Goal: Transaction & Acquisition: Purchase product/service

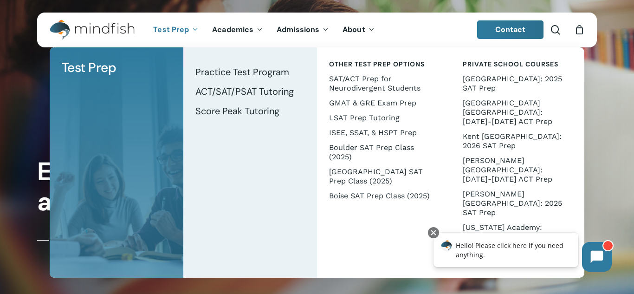
click at [186, 26] on span "Test Prep" at bounding box center [171, 30] width 36 height 10
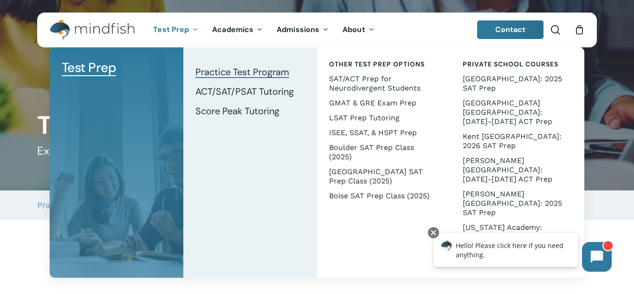
click at [233, 70] on span "Practice Test Program" at bounding box center [242, 72] width 94 height 12
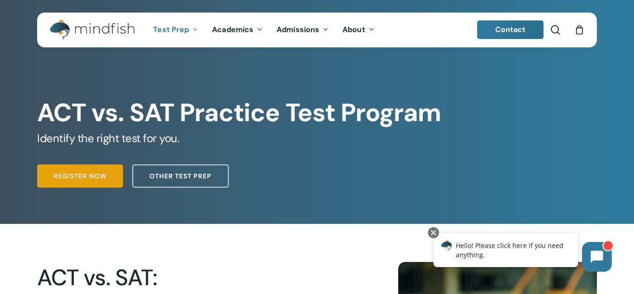
click at [117, 182] on link "Register Now" at bounding box center [80, 175] width 86 height 23
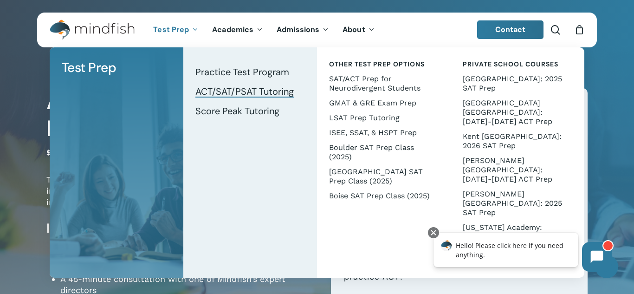
click at [232, 90] on span "ACT/SAT/PSAT Tutoring" at bounding box center [244, 91] width 98 height 12
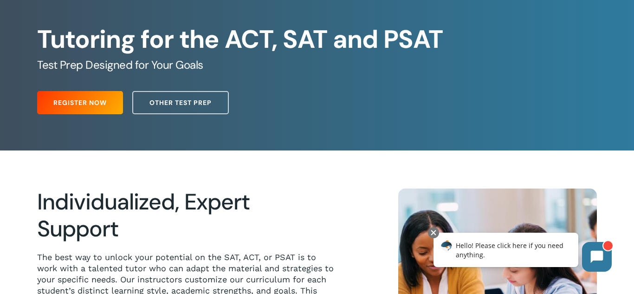
scroll to position [76, 0]
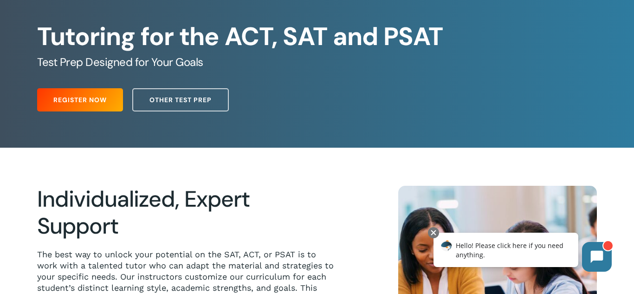
click at [104, 85] on div "Register Now Other Test Prep" at bounding box center [316, 97] width 559 height 37
click at [101, 94] on link "Register Now" at bounding box center [80, 99] width 86 height 23
click at [86, 99] on span "Register Now" at bounding box center [79, 99] width 53 height 9
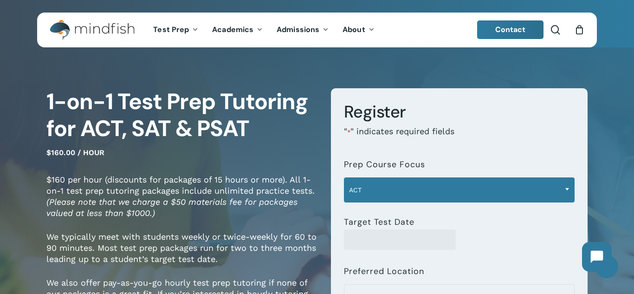
click at [454, 183] on span "ACT" at bounding box center [459, 189] width 230 height 19
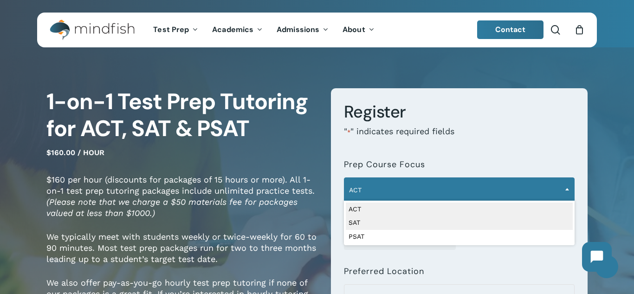
select select "***"
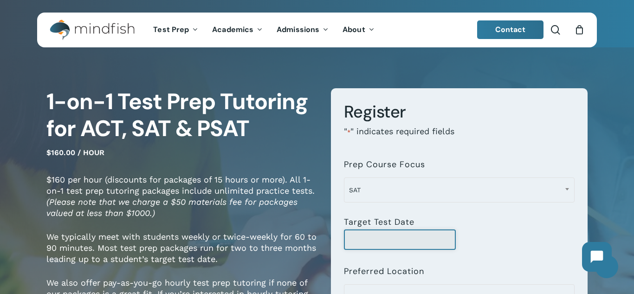
click at [370, 235] on input "Target Test Date" at bounding box center [400, 239] width 112 height 20
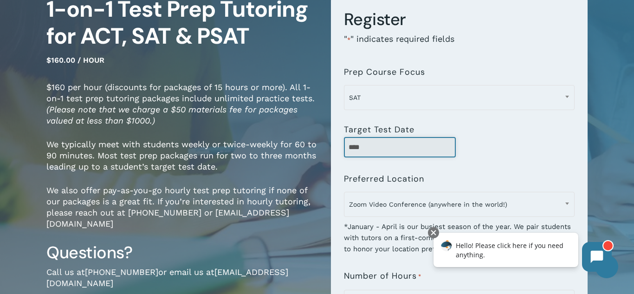
scroll to position [90, 0]
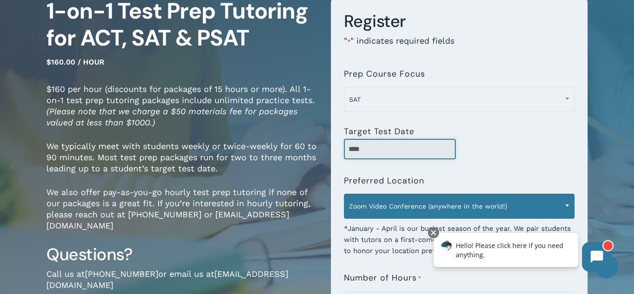
type input "****"
click at [401, 206] on span "Zoom Video Conference (anywhere in the world!)" at bounding box center [459, 205] width 230 height 19
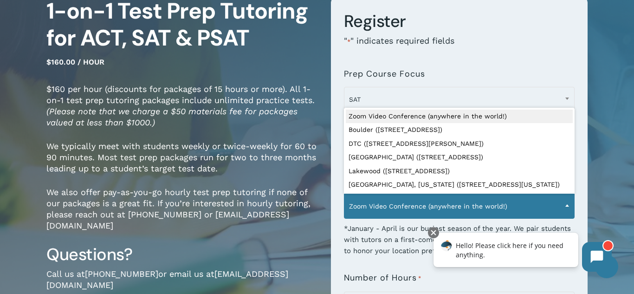
click at [401, 206] on span "Zoom Video Conference (anywhere in the world!)" at bounding box center [459, 205] width 230 height 19
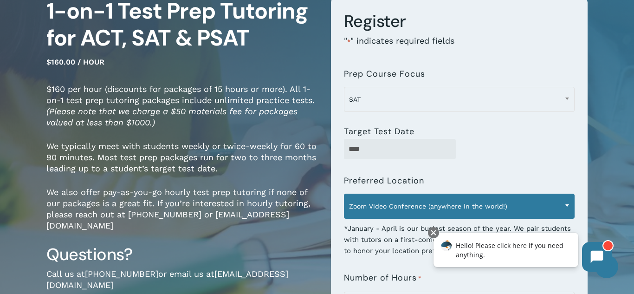
click at [401, 206] on span "Zoom Video Conference (anywhere in the world!)" at bounding box center [459, 205] width 230 height 19
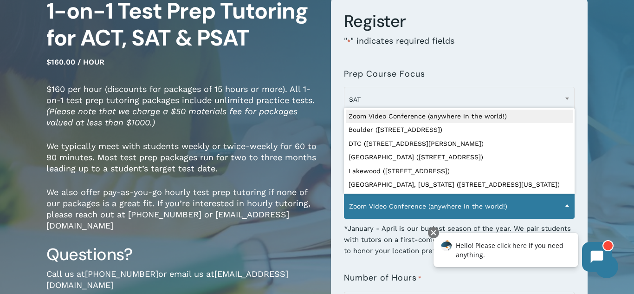
click at [401, 206] on span "Zoom Video Conference (anywhere in the world!)" at bounding box center [459, 205] width 230 height 19
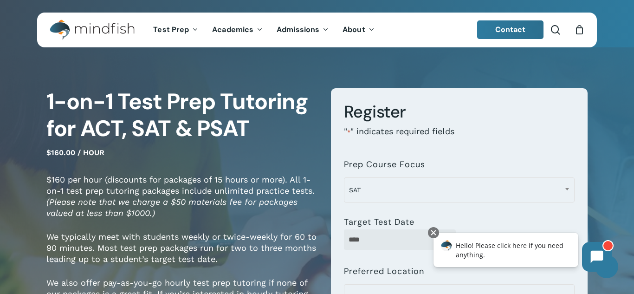
scroll to position [287, 0]
